Goal: Task Accomplishment & Management: Complete application form

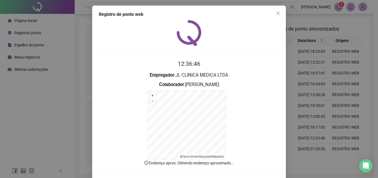
scroll to position [25, 0]
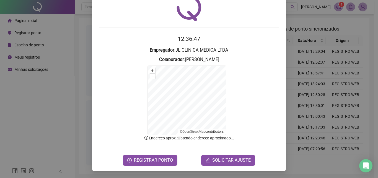
click at [152, 160] on span "REGISTRAR PONTO" at bounding box center [153, 160] width 39 height 7
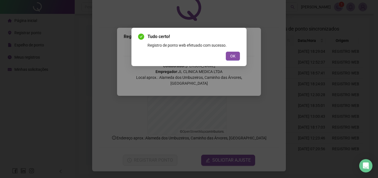
click at [229, 57] on button "OK" at bounding box center [233, 56] width 14 height 9
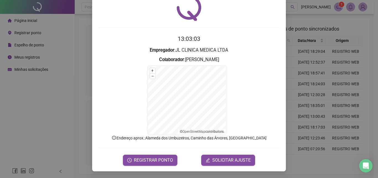
click at [226, 155] on button "SOLICITAR AJUSTE" at bounding box center [228, 159] width 54 height 11
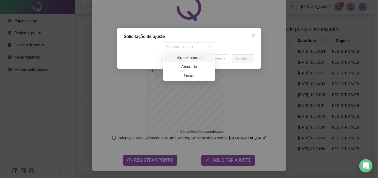
click at [178, 46] on span "Selecione o tipo" at bounding box center [189, 46] width 46 height 8
click at [179, 57] on div "Ajuste manual" at bounding box center [189, 58] width 43 height 6
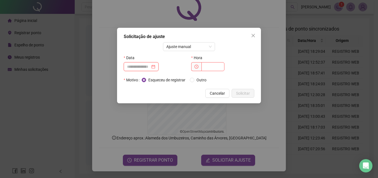
click at [142, 67] on input at bounding box center [138, 66] width 23 height 6
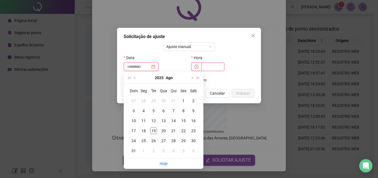
type input "**********"
click at [154, 131] on div "19" at bounding box center [153, 130] width 7 height 7
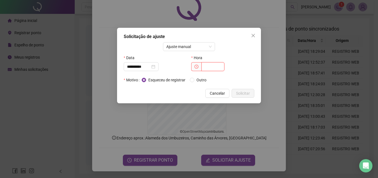
click at [211, 66] on input "text" at bounding box center [213, 66] width 23 height 9
type input "*****"
click at [242, 90] on button "Solicitar" at bounding box center [243, 93] width 23 height 9
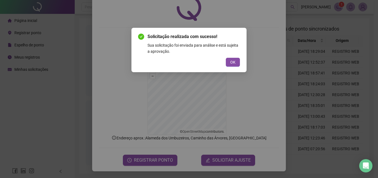
click at [235, 64] on span "OK" at bounding box center [232, 62] width 5 height 6
